Goal: Task Accomplishment & Management: Complete application form

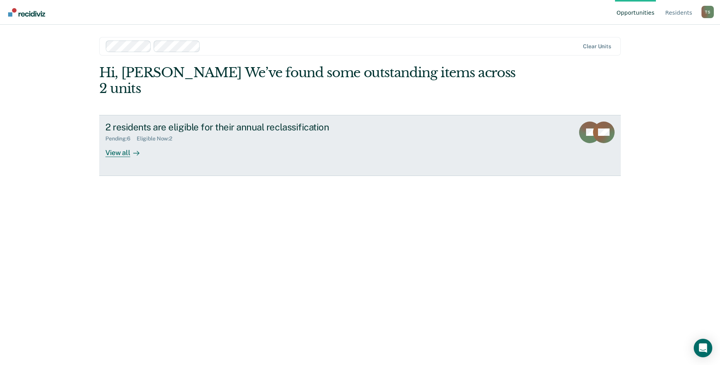
click at [110, 142] on div "View all" at bounding box center [126, 149] width 43 height 15
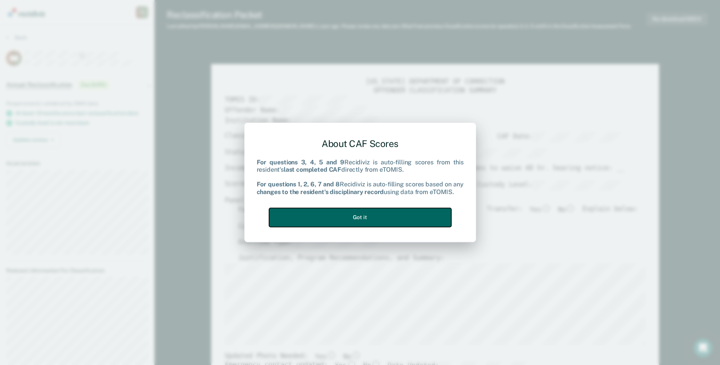
click at [363, 215] on button "Got it" at bounding box center [360, 217] width 182 height 19
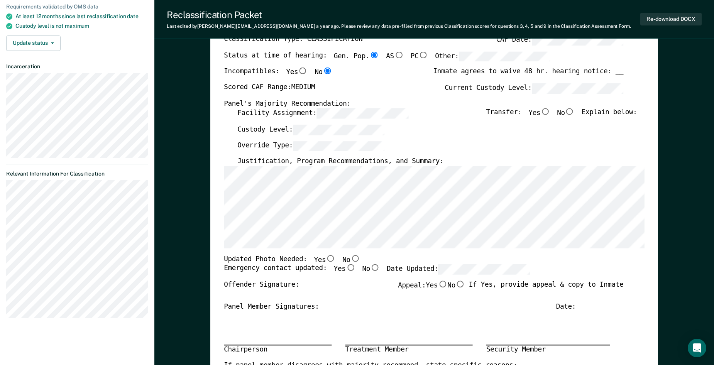
scroll to position [116, 0]
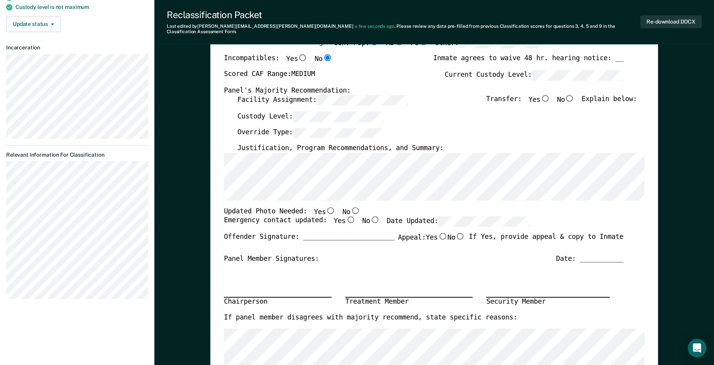
click at [583, 211] on div "Updated Photo Needed: Yes No" at bounding box center [423, 212] width 399 height 10
click at [350, 207] on input "No" at bounding box center [355, 210] width 10 height 7
type textarea "x"
radio input "true"
click at [570, 210] on div "Updated Photo Needed: Yes No" at bounding box center [423, 212] width 399 height 10
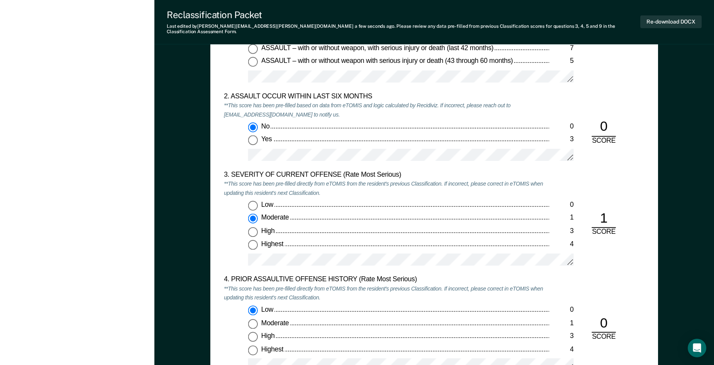
scroll to position [810, 0]
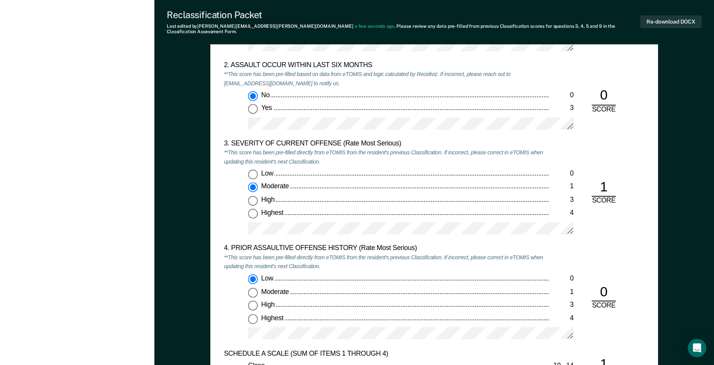
type textarea "x"
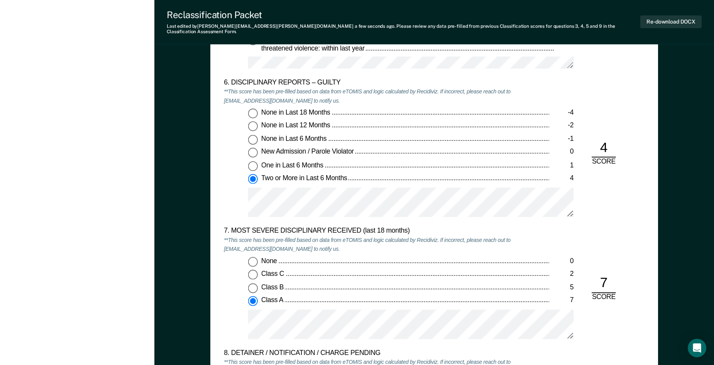
scroll to position [1312, 0]
